Goal: Task Accomplishment & Management: Manage account settings

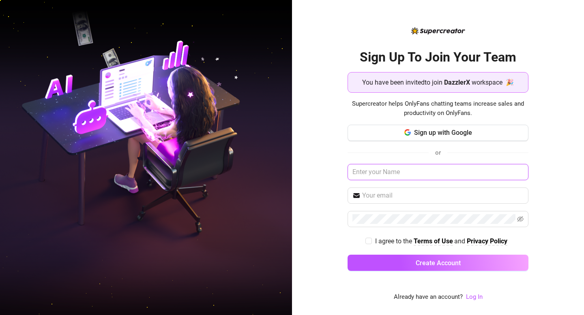
click at [432, 178] on input "text" at bounding box center [437, 172] width 181 height 16
type input "zak"
click at [475, 298] on link "Log In" at bounding box center [474, 296] width 17 height 7
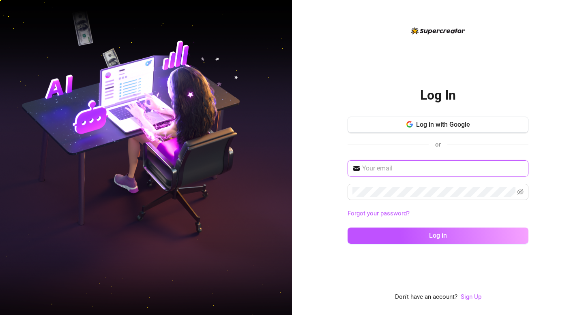
click at [424, 169] on input "text" at bounding box center [442, 169] width 161 height 10
type input "zaks"
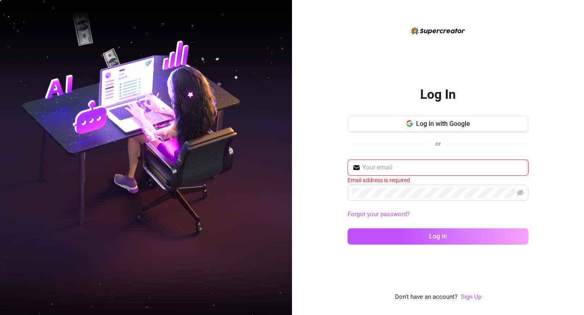
click at [400, 165] on input "text" at bounding box center [442, 168] width 161 height 10
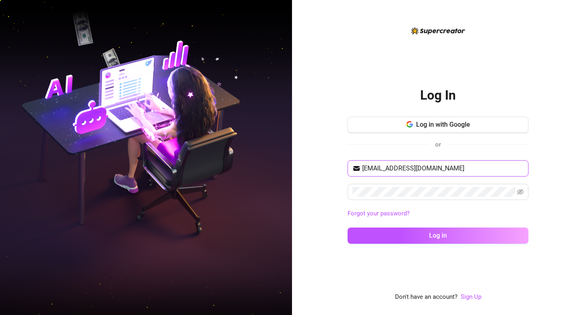
type input "zaks.grandpaa@gmail.com"
click at [430, 166] on input "text" at bounding box center [442, 169] width 161 height 10
type input "[EMAIL_ADDRESS][DOMAIN_NAME]"
click at [573, 10] on div "Log In Log in with Google or zaks.grandpaa@gmail.com Forgot your password? Log …" at bounding box center [438, 157] width 292 height 315
type input "zaks.grandpaa@gmail.com"
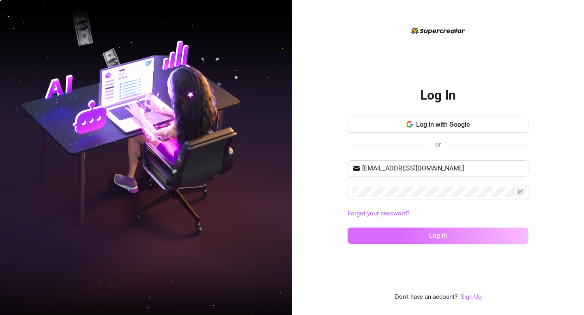
click at [483, 231] on button "Log in" at bounding box center [437, 236] width 181 height 16
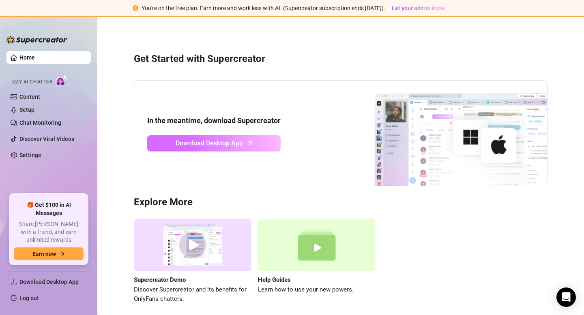
click at [242, 140] on span "Download Desktop App" at bounding box center [208, 143] width 67 height 10
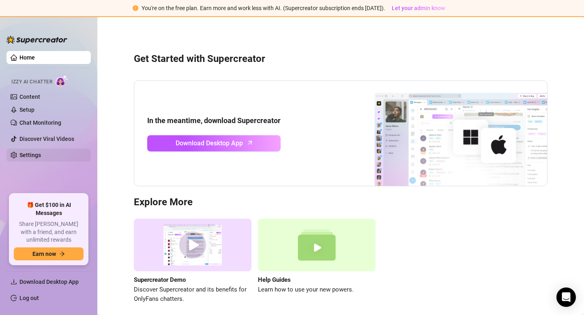
click at [39, 156] on link "Settings" at bounding box center [29, 155] width 21 height 6
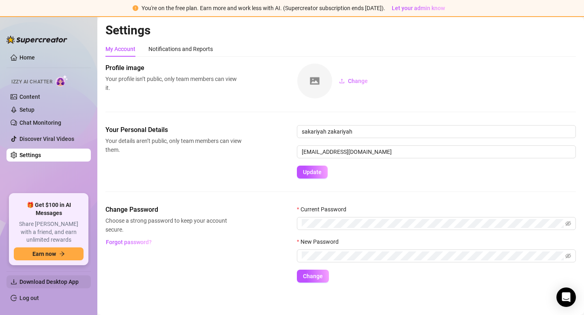
click at [61, 285] on span "Download Desktop App" at bounding box center [51, 282] width 65 height 13
click at [72, 279] on span "Download Desktop App" at bounding box center [48, 282] width 59 height 6
click at [32, 54] on link "Home" at bounding box center [26, 57] width 15 height 6
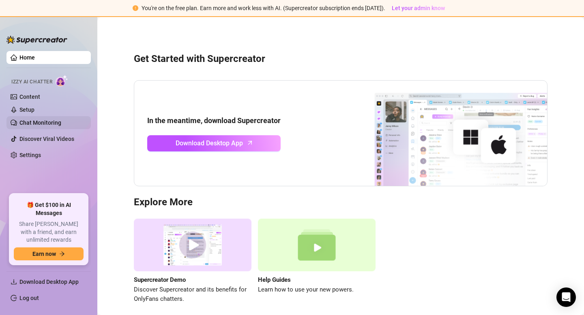
click at [44, 123] on link "Chat Monitoring" at bounding box center [40, 123] width 42 height 6
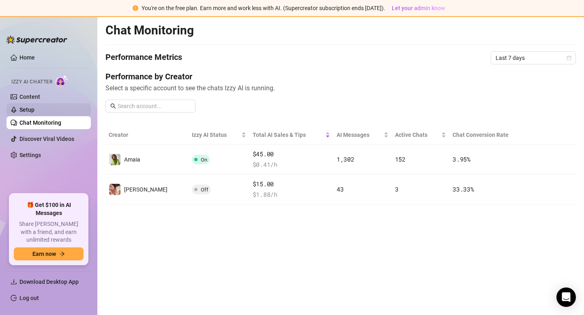
click at [34, 109] on link "Setup" at bounding box center [26, 110] width 15 height 6
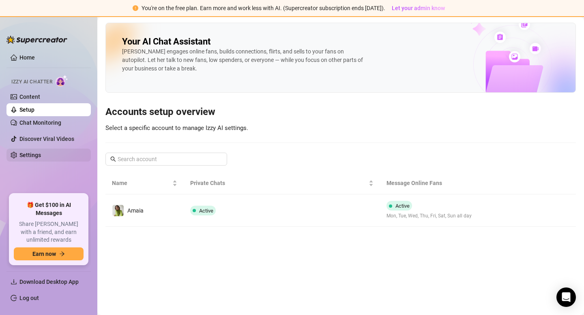
click at [36, 156] on link "Settings" at bounding box center [29, 155] width 21 height 6
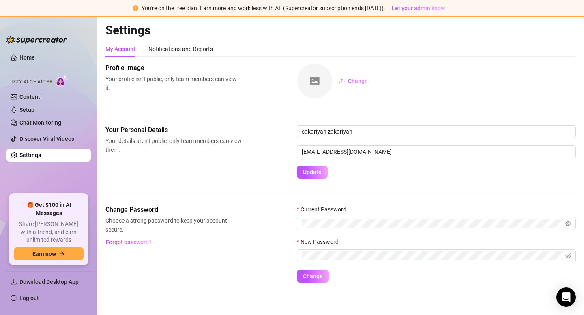
scroll to position [0, 0]
click at [567, 222] on icon "eye-invisible" at bounding box center [568, 223] width 6 height 5
click at [567, 222] on icon "eye" at bounding box center [568, 223] width 6 height 4
click at [26, 48] on ul "Home Izzy AI Chatter Content Setup Chat Monitoring Discover Viral Videos Settin…" at bounding box center [48, 119] width 84 height 143
click at [26, 54] on link "Home" at bounding box center [26, 57] width 15 height 6
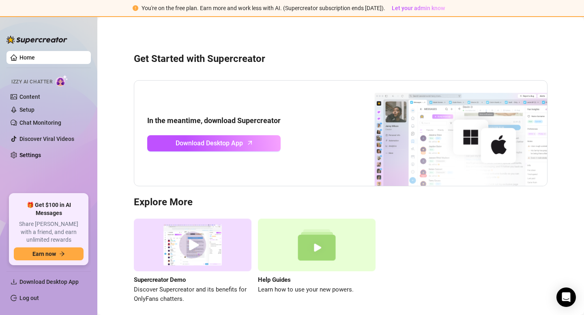
scroll to position [34, 0]
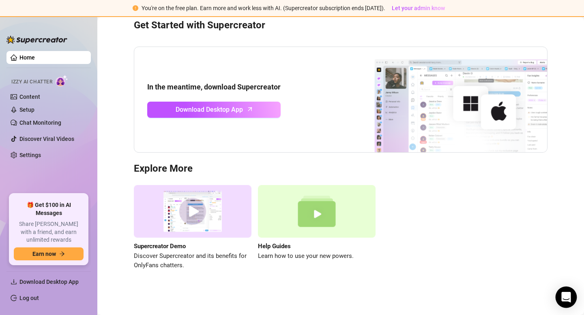
click at [565, 292] on div "Open Intercom Messenger" at bounding box center [565, 297] width 21 height 21
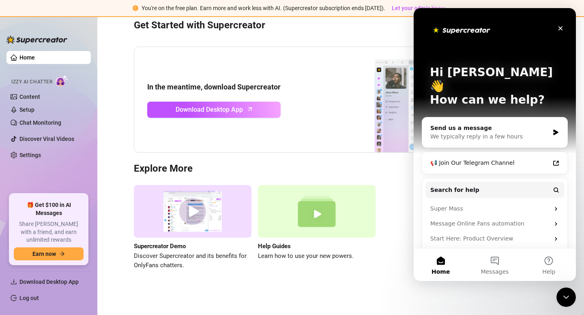
scroll to position [0, 0]
click at [498, 262] on button "Messages" at bounding box center [494, 265] width 54 height 32
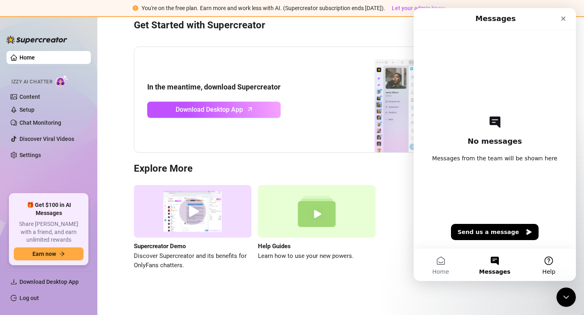
click at [551, 269] on span "Help" at bounding box center [548, 272] width 13 height 6
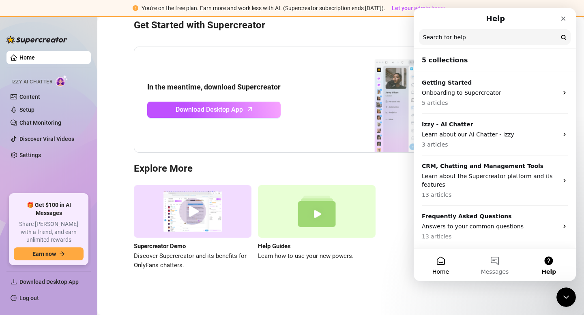
click at [438, 267] on button "Home" at bounding box center [440, 265] width 54 height 32
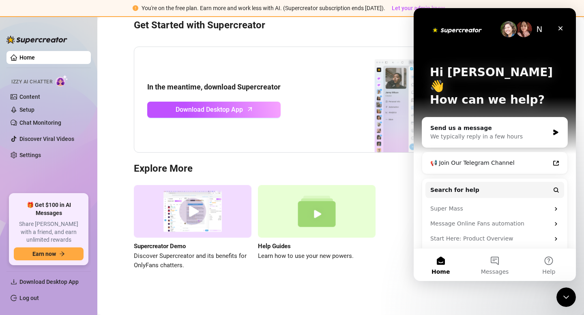
scroll to position [7, 0]
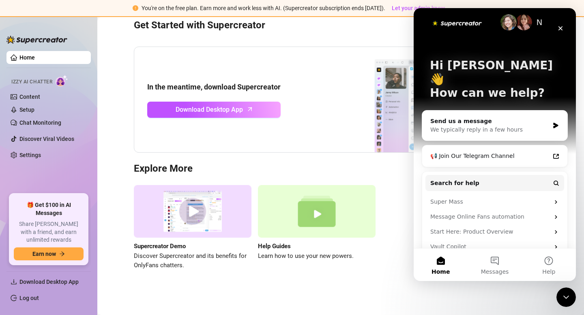
click at [402, 227] on div "Supercreator Demo Discover Supercreator and its benefits for OnlyFans chatters.…" at bounding box center [340, 228] width 413 height 86
click at [405, 293] on main "Get Started with Supercreator In the meantime, download Supercreator Download D…" at bounding box center [340, 149] width 486 height 332
click at [186, 111] on span "Download Desktop App" at bounding box center [208, 110] width 67 height 10
click at [214, 108] on span "Download Desktop App" at bounding box center [208, 110] width 67 height 10
click at [559, 26] on icon "Close" at bounding box center [560, 28] width 6 height 6
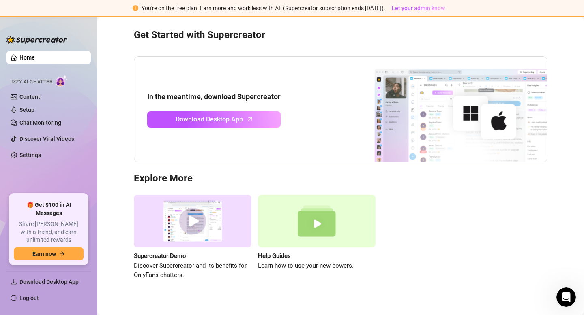
scroll to position [25, 0]
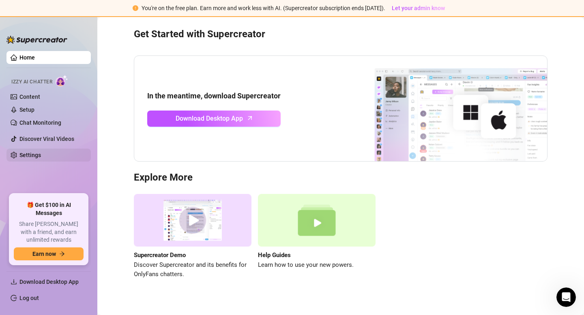
click at [31, 158] on link "Settings" at bounding box center [29, 155] width 21 height 6
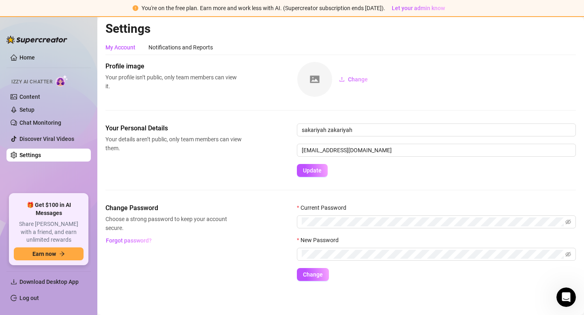
scroll to position [2, 0]
click at [184, 50] on div "Notifications and Reports" at bounding box center [180, 47] width 64 height 9
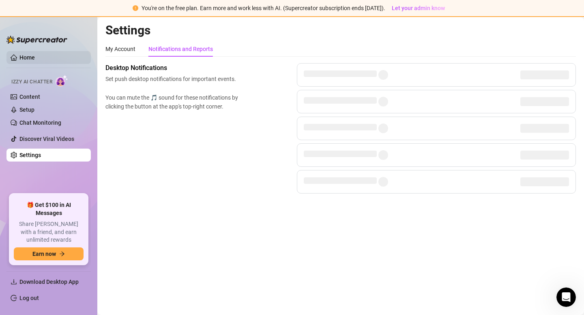
click at [35, 54] on link "Home" at bounding box center [26, 57] width 15 height 6
